Goal: Transaction & Acquisition: Purchase product/service

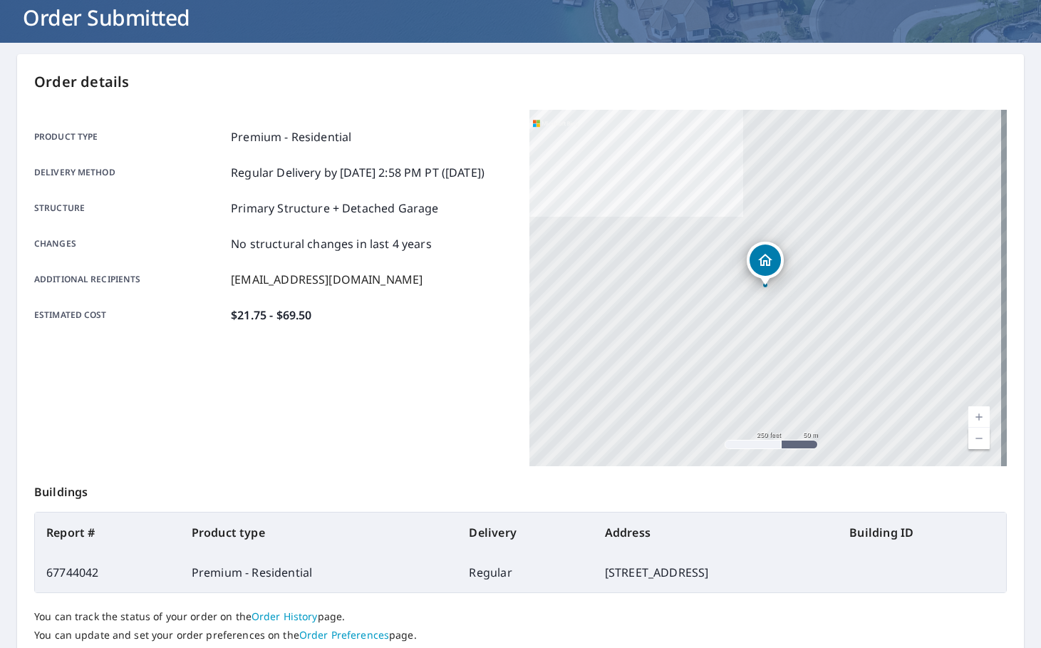
scroll to position [60, 0]
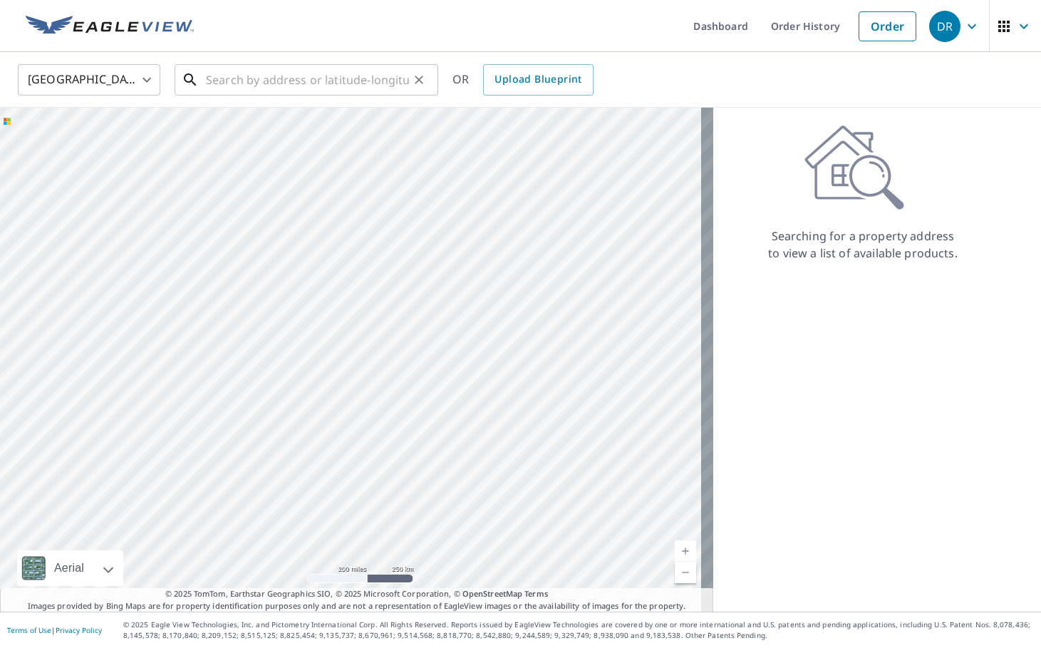
drag, startPoint x: 0, startPoint y: 0, endPoint x: 376, endPoint y: 81, distance: 385.0
click at [376, 81] on input "text" at bounding box center [307, 80] width 203 height 40
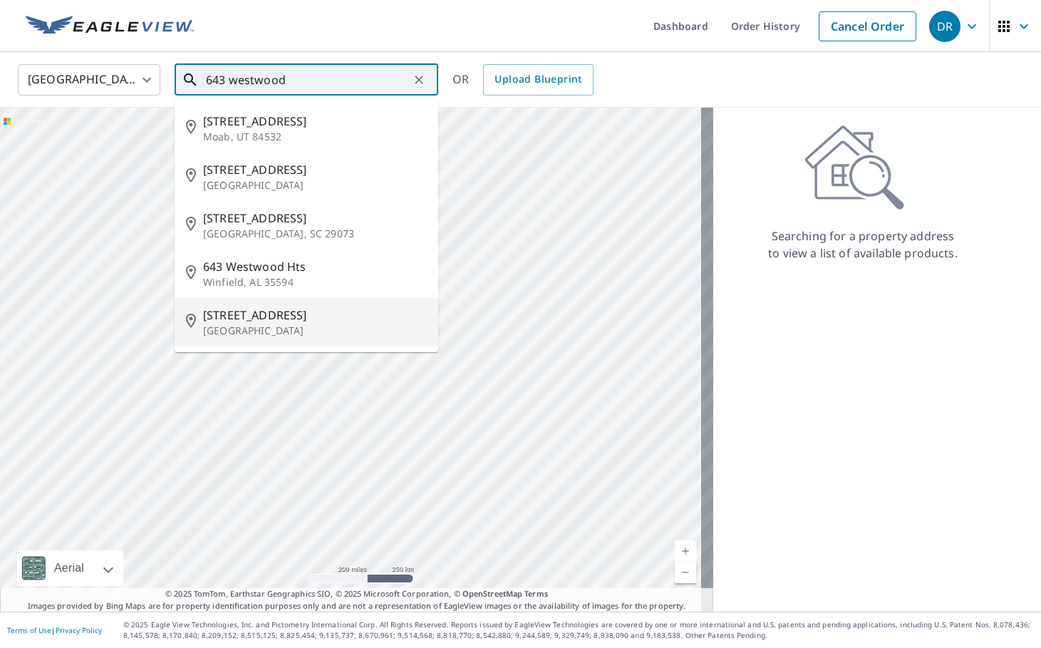
click at [302, 313] on span "[STREET_ADDRESS]" at bounding box center [315, 314] width 224 height 17
type input "[STREET_ADDRESS]"
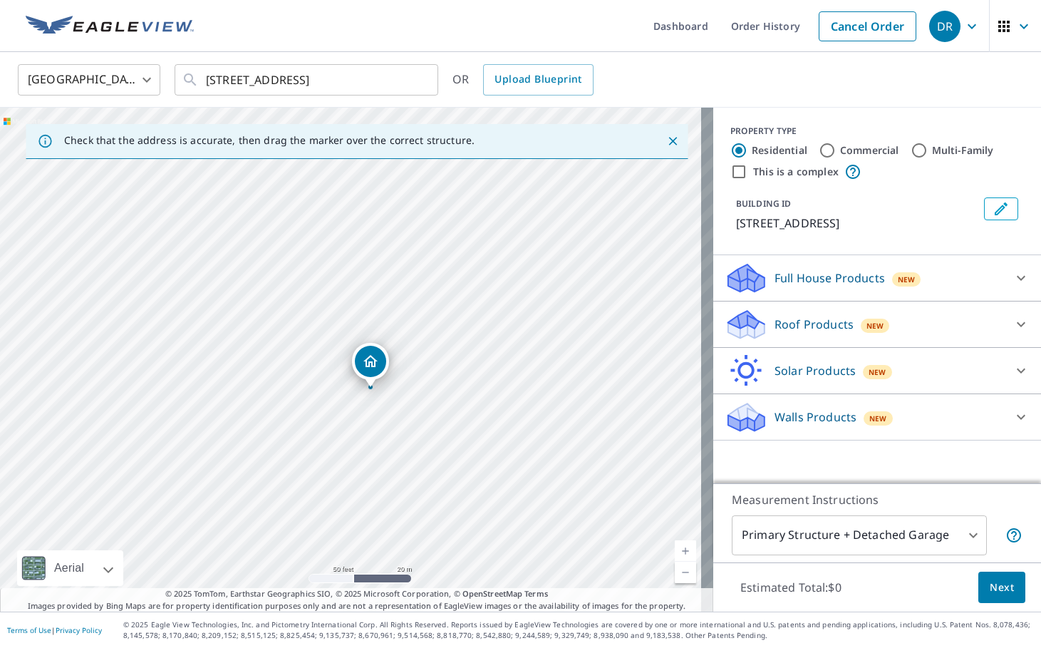
click at [774, 309] on div "Roof Products New" at bounding box center [864, 325] width 279 height 34
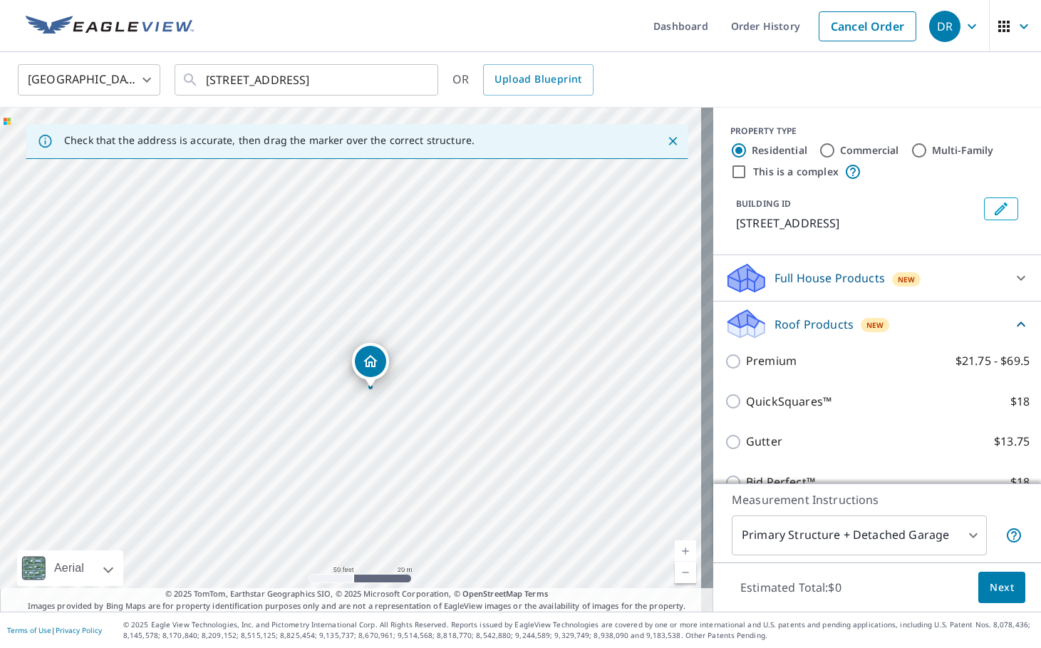
click at [763, 357] on p "Premium" at bounding box center [771, 361] width 51 height 18
click at [746, 357] on input "Premium $21.75 - $69.5" at bounding box center [735, 361] width 21 height 17
checkbox input "true"
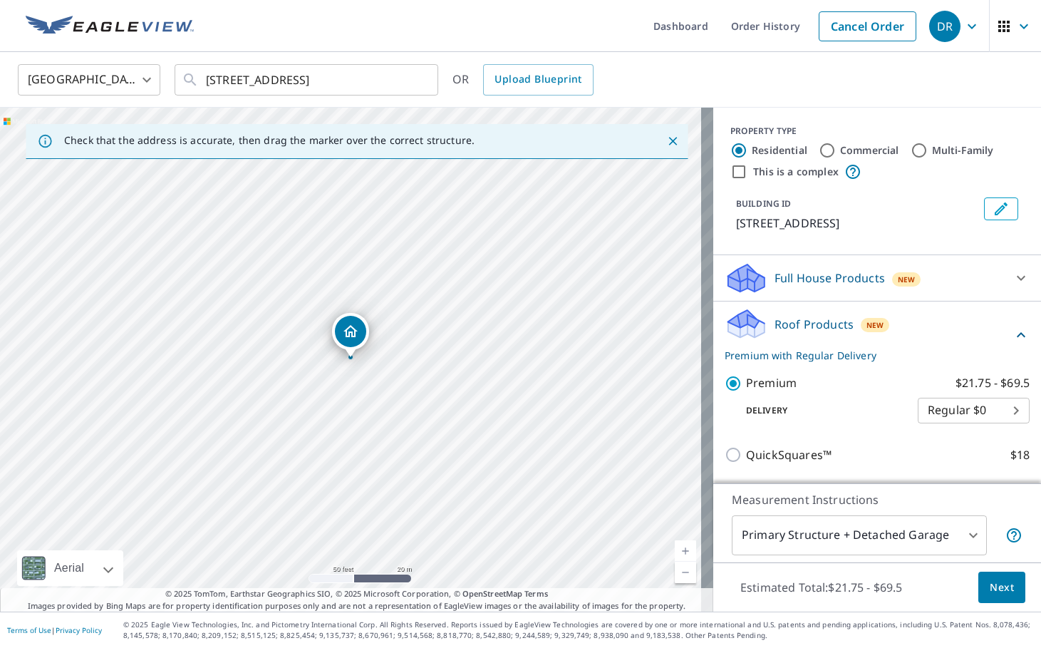
click at [1003, 580] on button "Next" at bounding box center [1002, 588] width 47 height 32
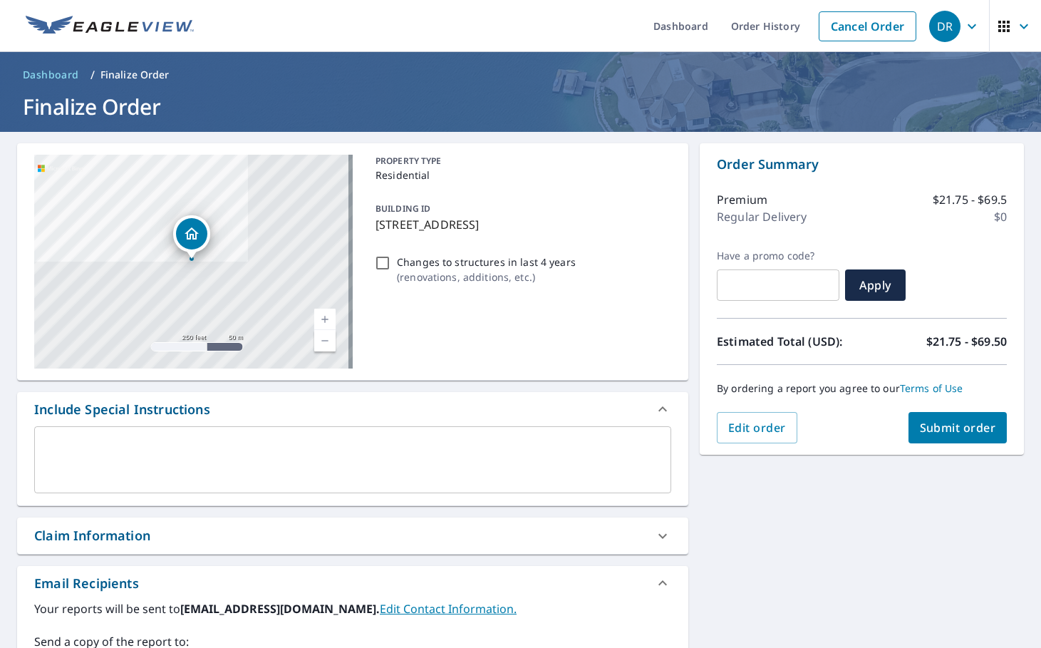
click at [929, 423] on span "Submit order" at bounding box center [958, 428] width 76 height 16
